Goal: Task Accomplishment & Management: Complete application form

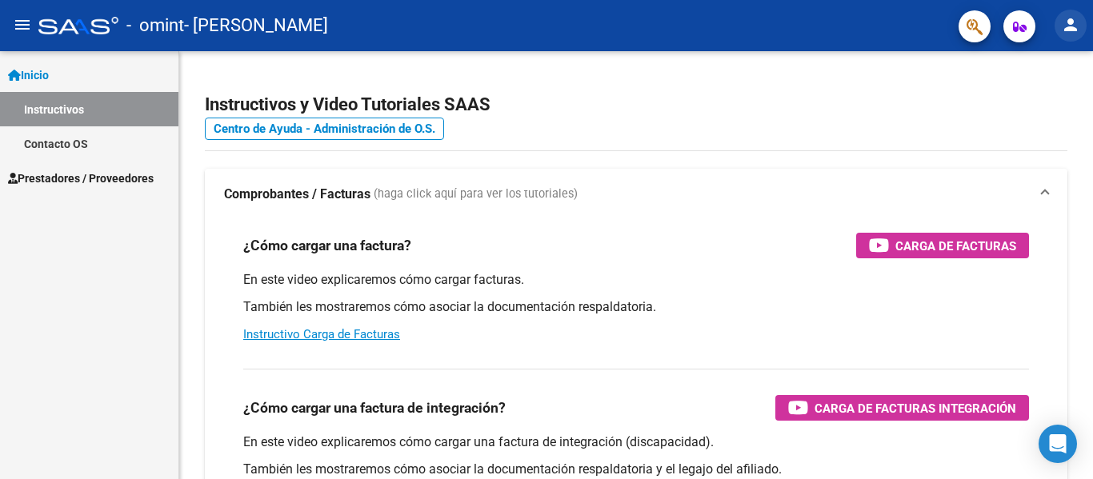
click at [1065, 23] on mat-icon "person" at bounding box center [1070, 24] width 19 height 19
click at [106, 175] on div at bounding box center [546, 239] width 1093 height 479
click at [108, 182] on span "Prestadores / Proveedores" at bounding box center [81, 179] width 146 height 18
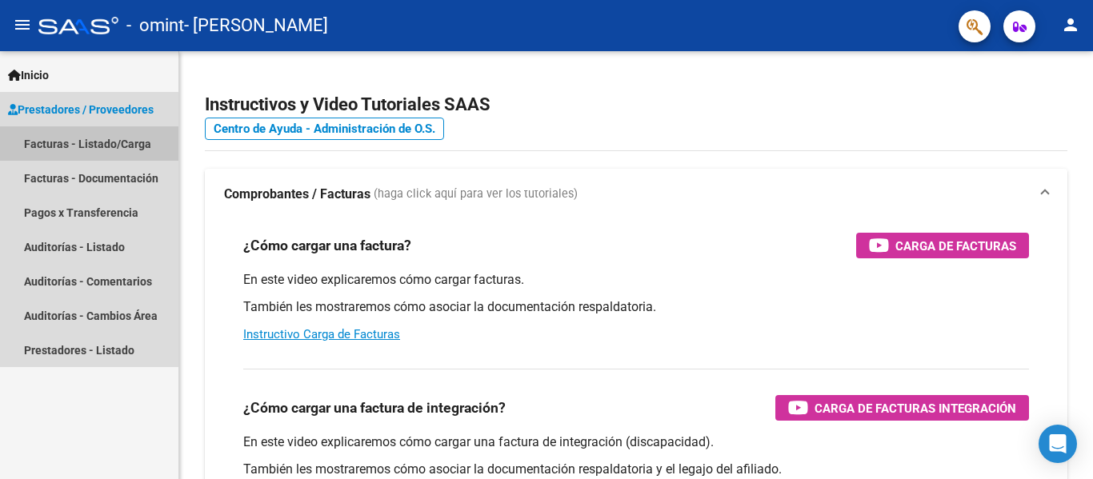
click at [111, 143] on link "Facturas - Listado/Carga" at bounding box center [89, 143] width 178 height 34
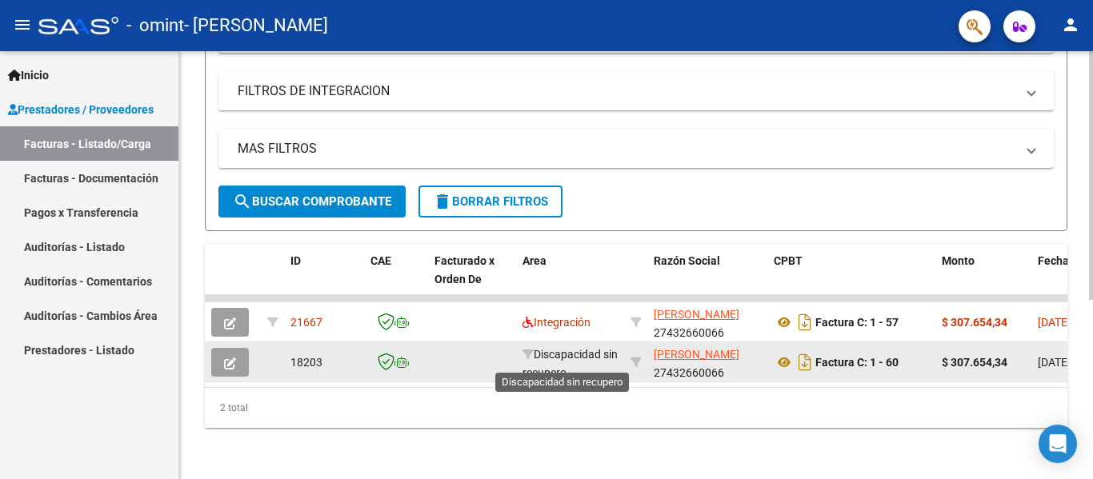
click at [535, 351] on div "Discapacidad sin recupero" at bounding box center [570, 363] width 95 height 34
click at [521, 343] on datatable-body-cell "Discapacidad sin recupero" at bounding box center [570, 362] width 108 height 39
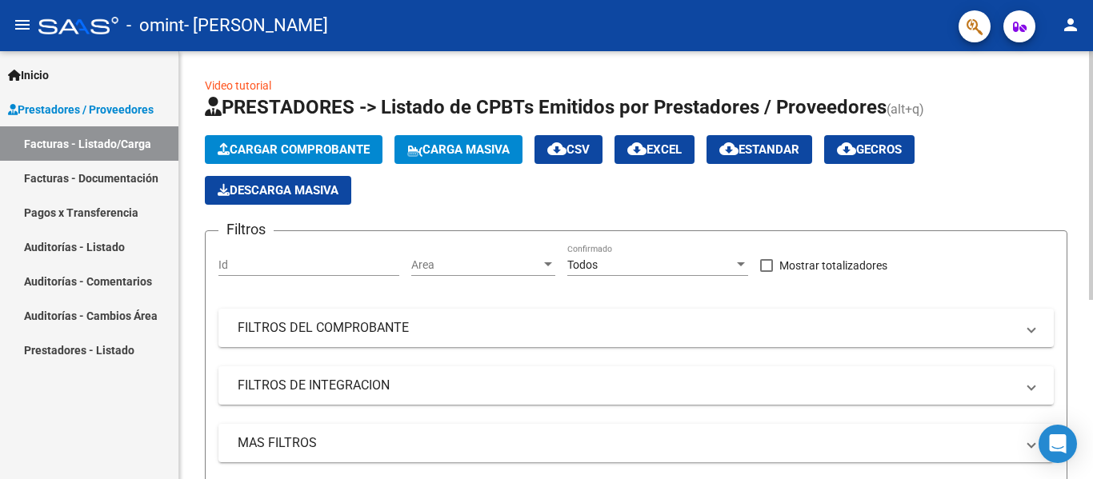
scroll to position [106, 0]
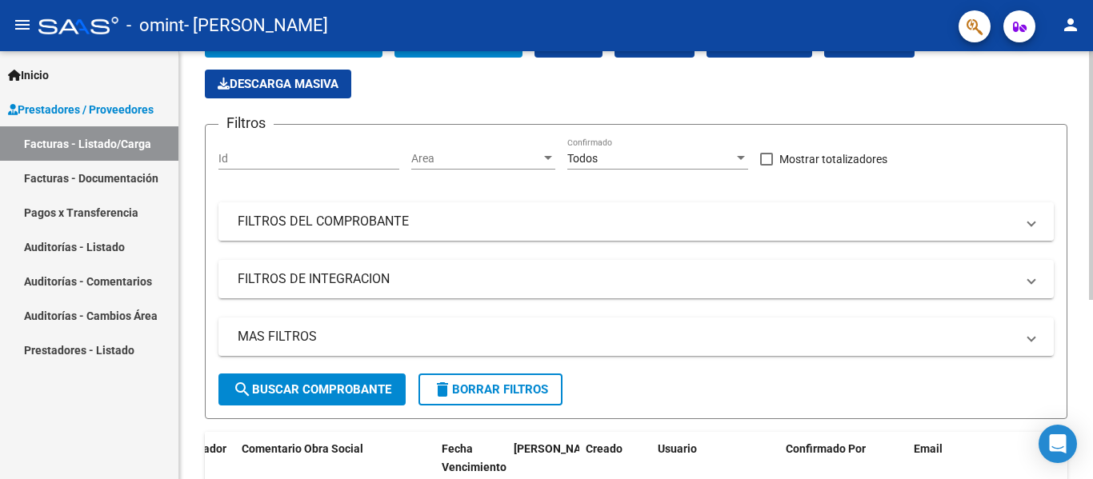
click at [408, 211] on mat-expansion-panel-header "FILTROS DEL COMPROBANTE" at bounding box center [636, 221] width 836 height 38
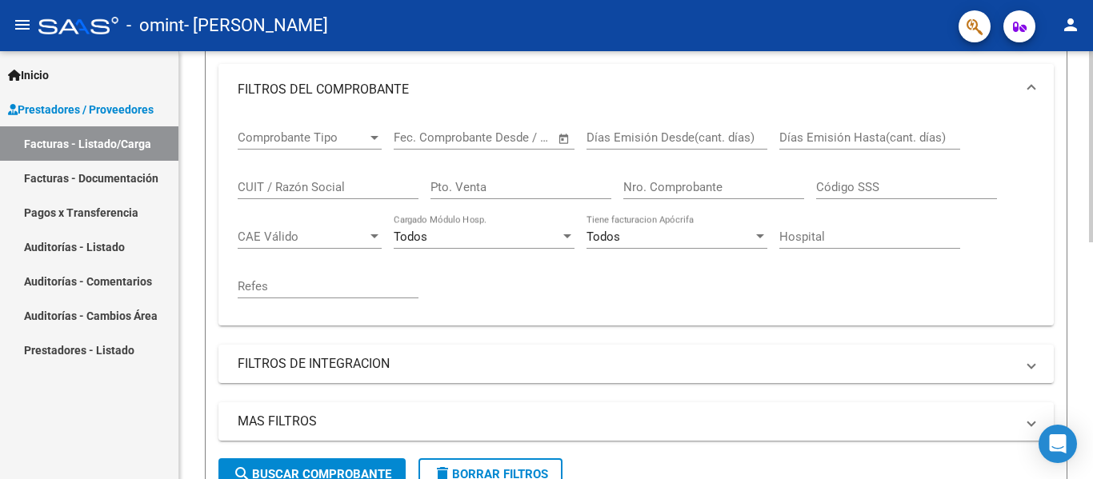
scroll to position [320, 0]
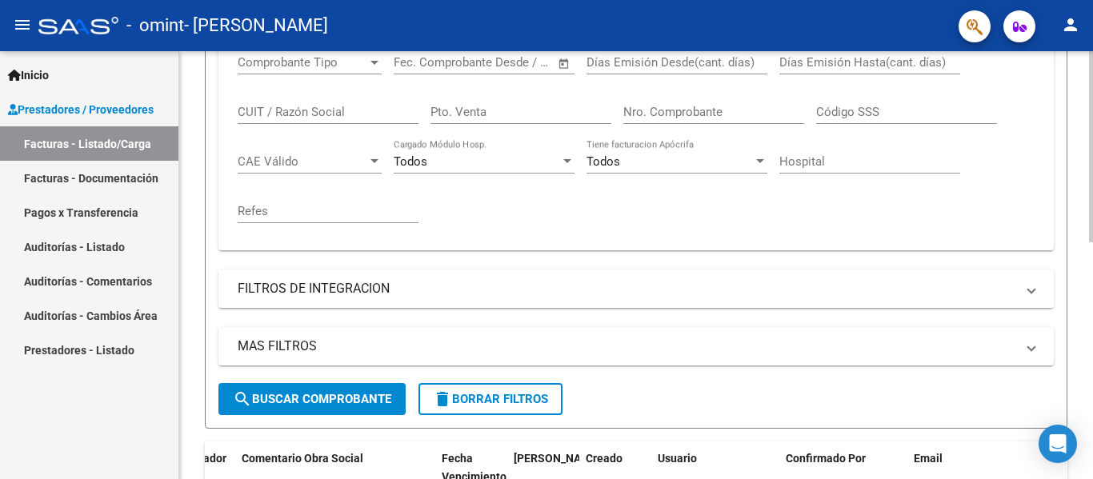
click at [334, 295] on mat-panel-title "FILTROS DE INTEGRACION" at bounding box center [627, 289] width 778 height 18
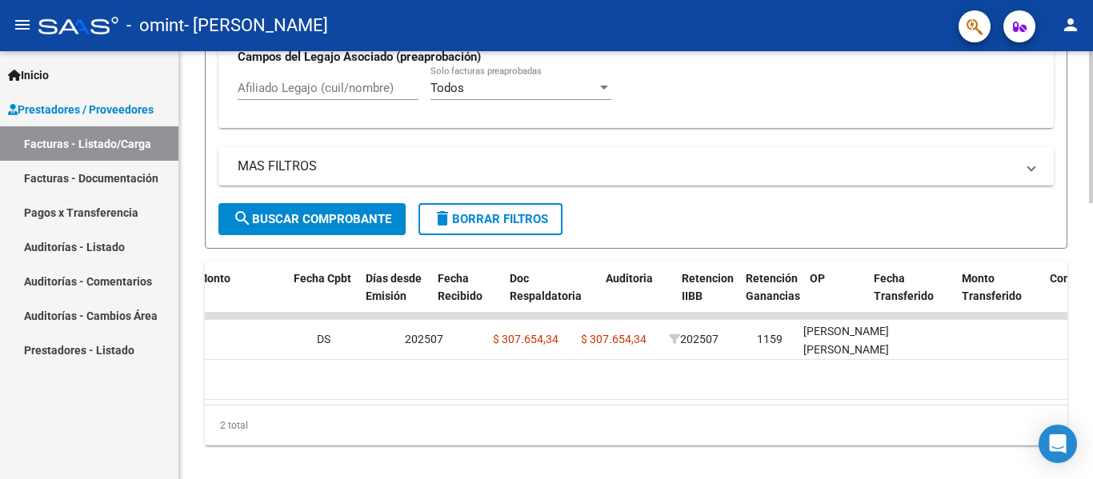
scroll to position [0, 0]
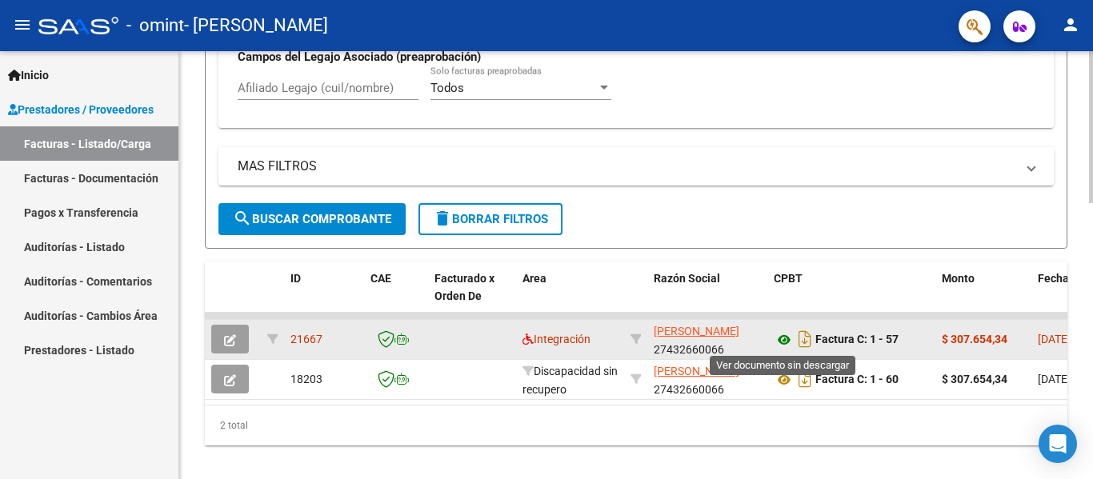
click at [785, 341] on icon at bounding box center [784, 340] width 21 height 19
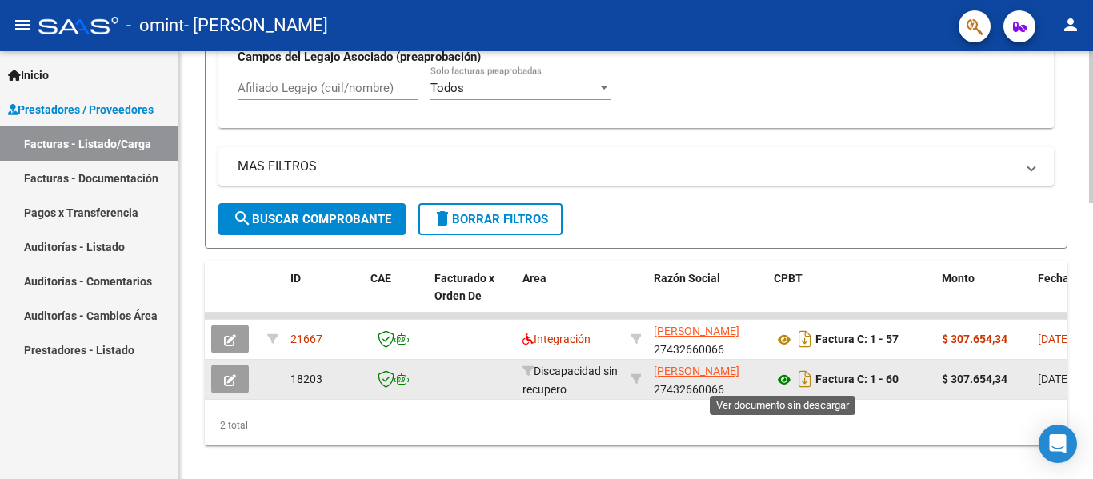
click at [786, 382] on icon at bounding box center [784, 380] width 21 height 19
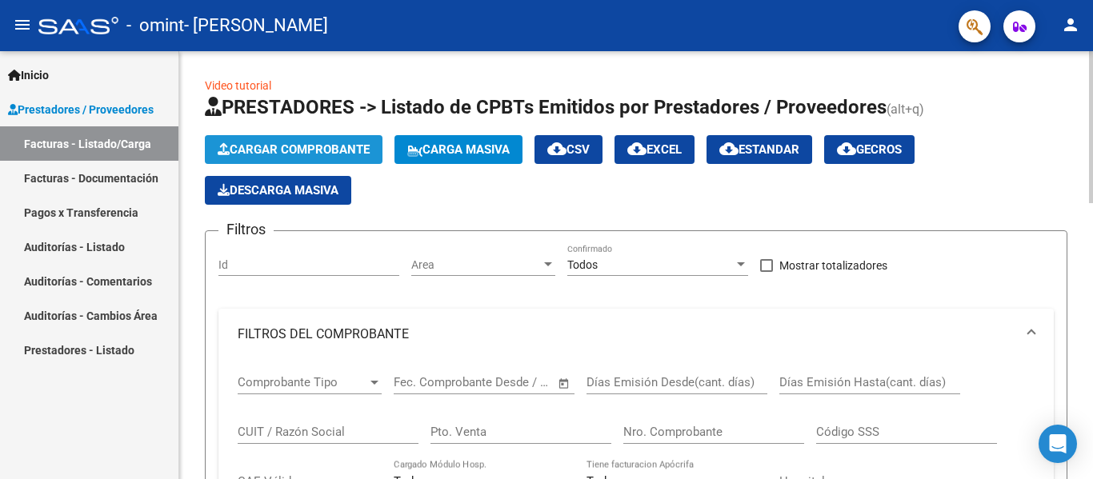
click at [334, 144] on span "Cargar Comprobante" at bounding box center [294, 149] width 152 height 14
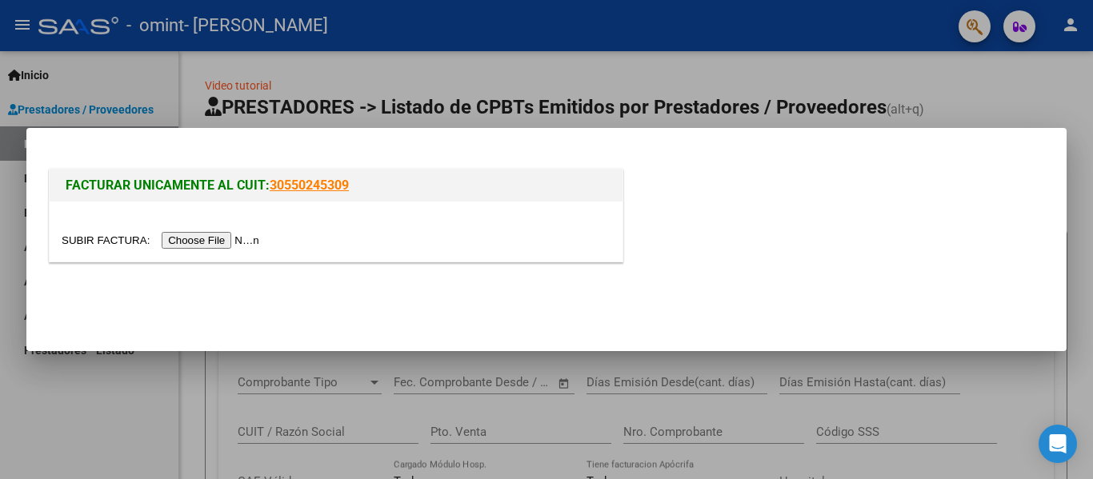
click at [221, 239] on input "file" at bounding box center [163, 240] width 202 height 17
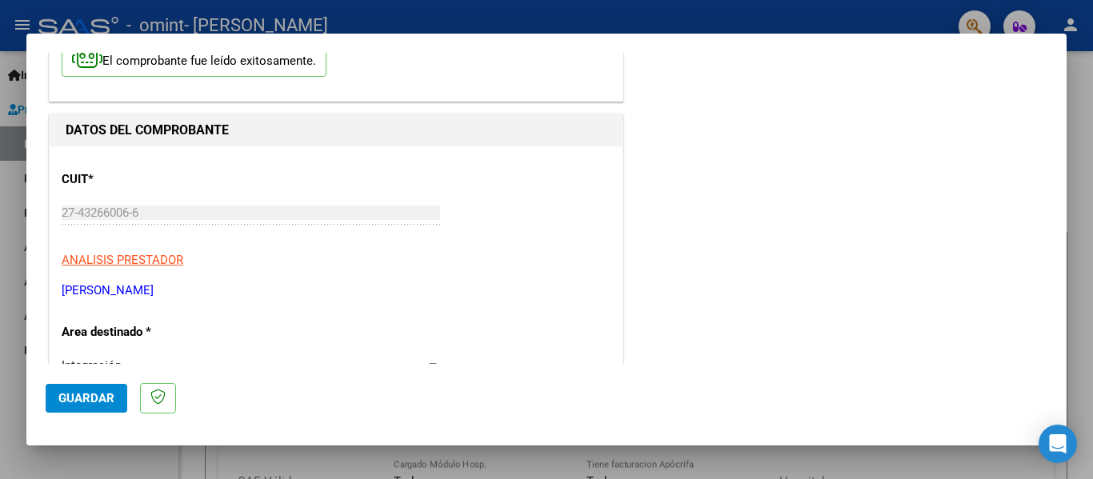
drag, startPoint x: 189, startPoint y: 303, endPoint x: 166, endPoint y: 293, distance: 24.7
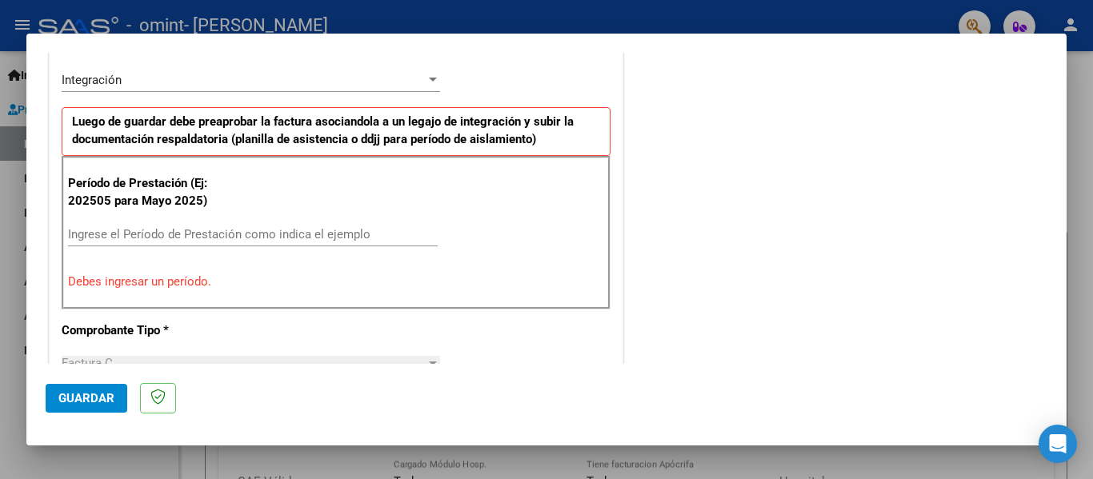
scroll to position [427, 0]
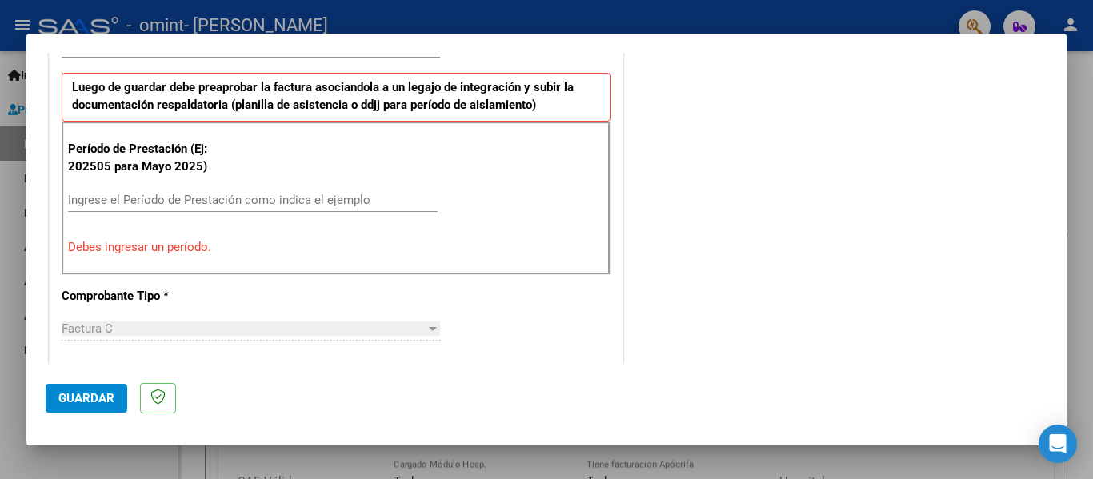
click at [134, 206] on input "Ingrese el Período de Prestación como indica el ejemplo" at bounding box center [253, 200] width 370 height 14
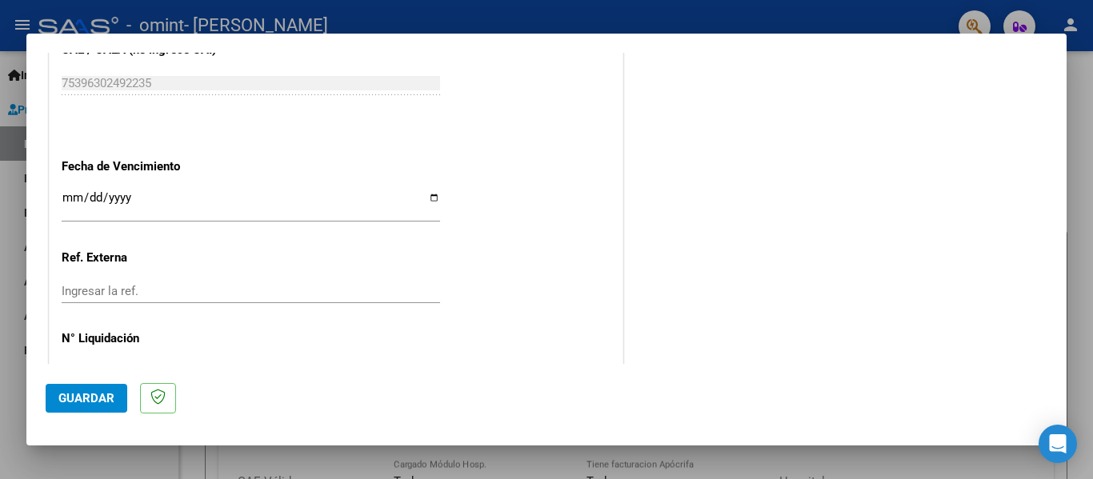
scroll to position [1067, 0]
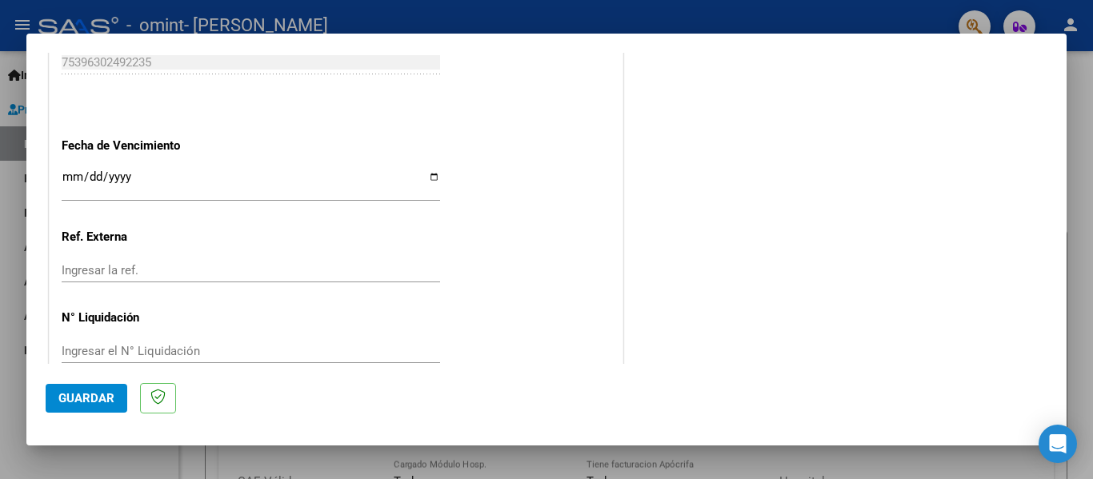
type input "202509"
click at [148, 174] on input "Ingresar la fecha" at bounding box center [251, 183] width 379 height 26
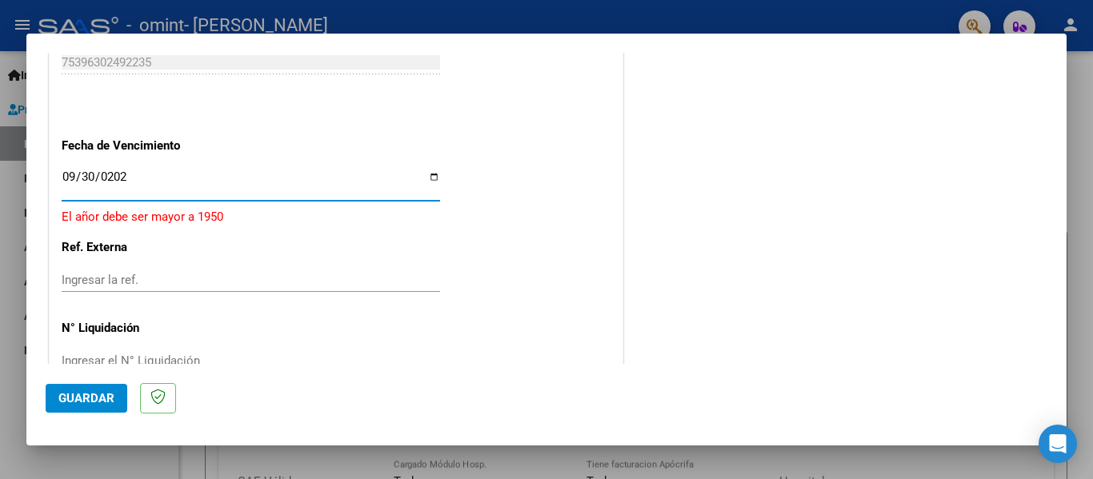
type input "[DATE]"
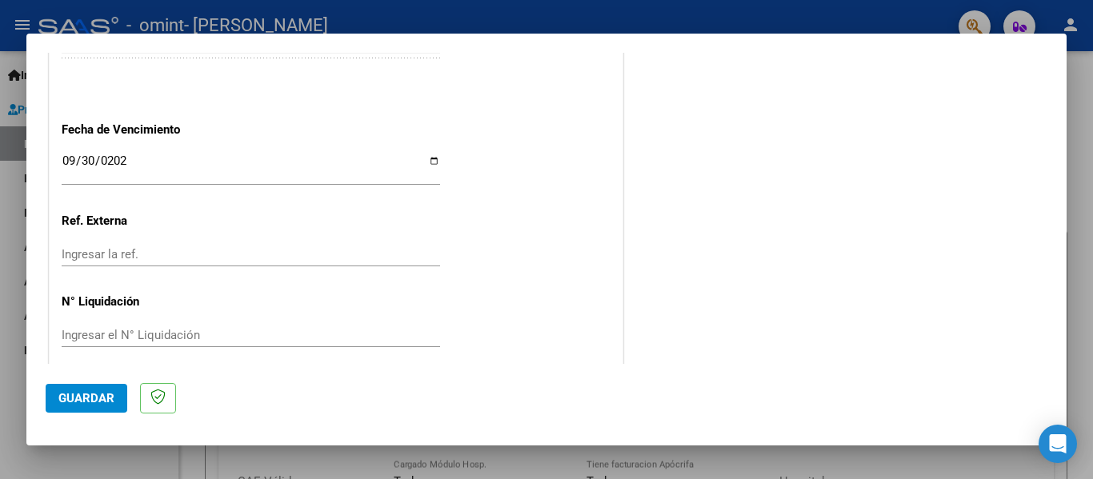
scroll to position [1097, 0]
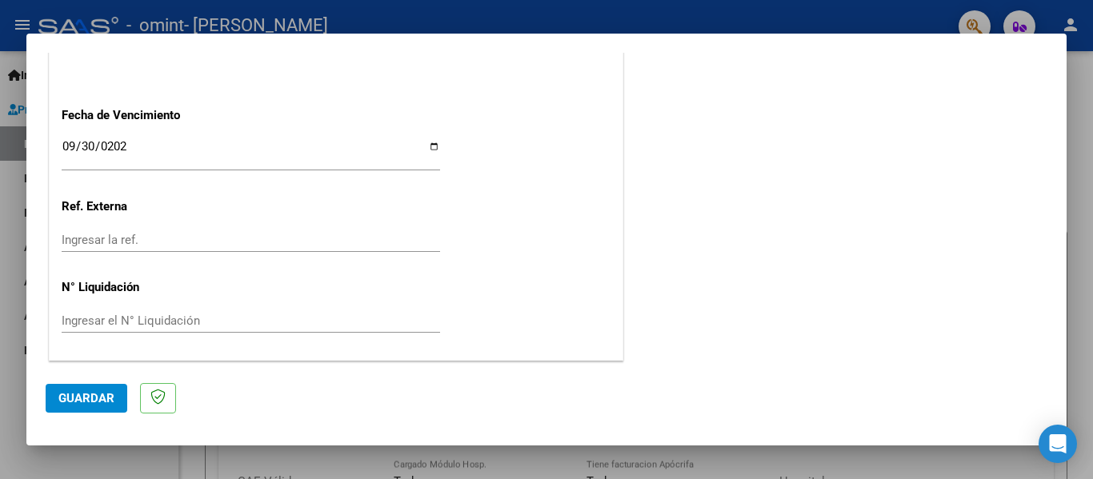
click at [171, 310] on div "Ingresar el N° Liquidación" at bounding box center [251, 321] width 379 height 24
click at [169, 318] on input "Ingresar el N° Liquidación" at bounding box center [251, 321] width 379 height 14
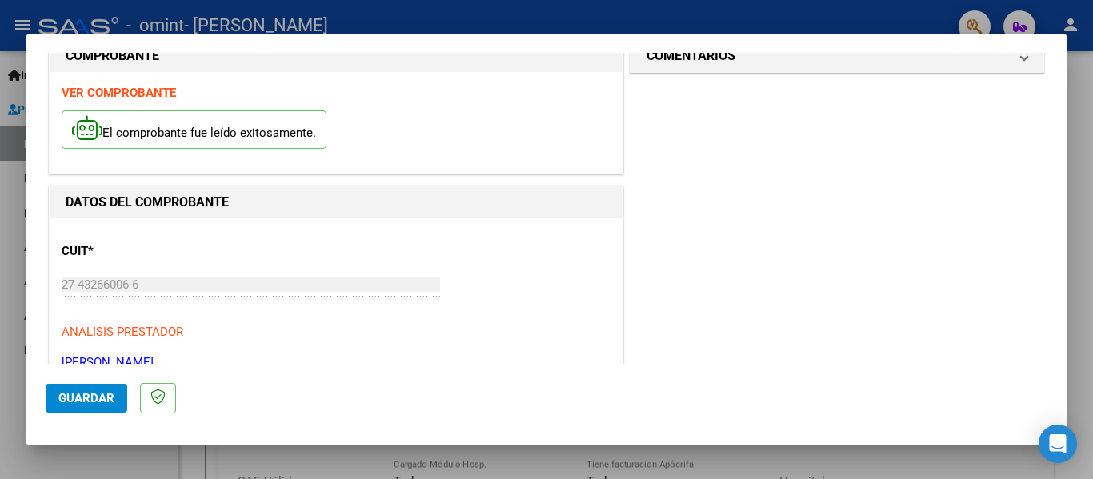
scroll to position [0, 0]
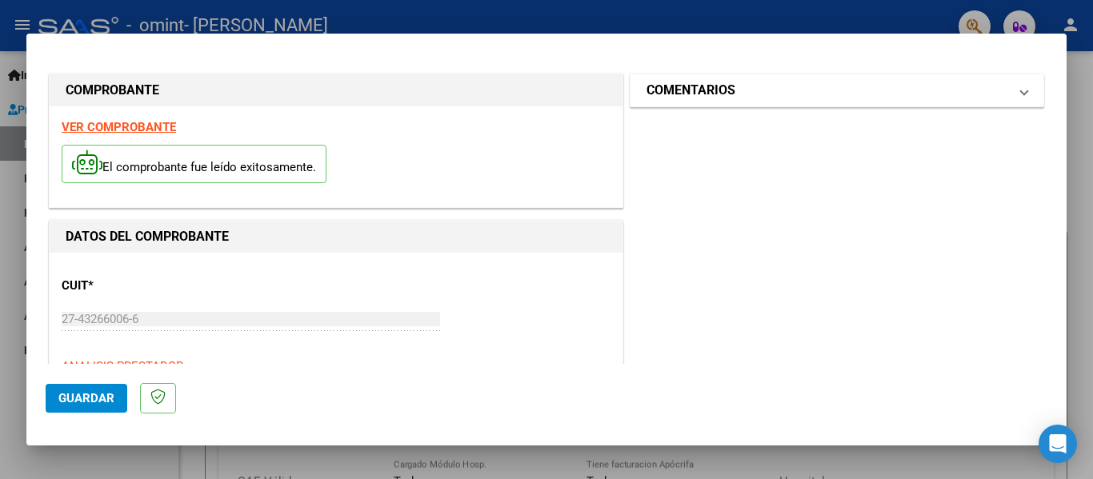
click at [721, 91] on h1 "COMENTARIOS" at bounding box center [691, 90] width 89 height 19
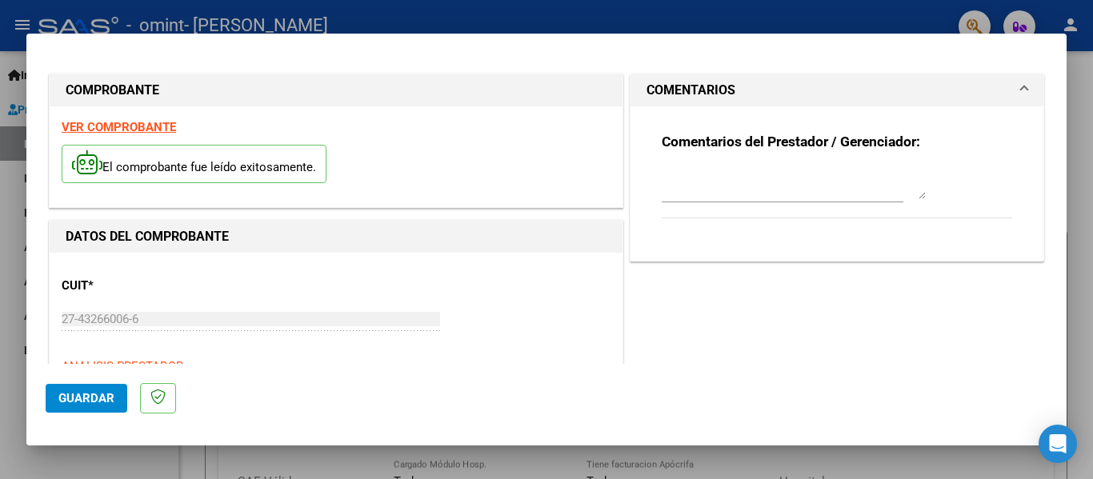
click at [895, 85] on mat-panel-title "COMENTARIOS" at bounding box center [828, 90] width 362 height 19
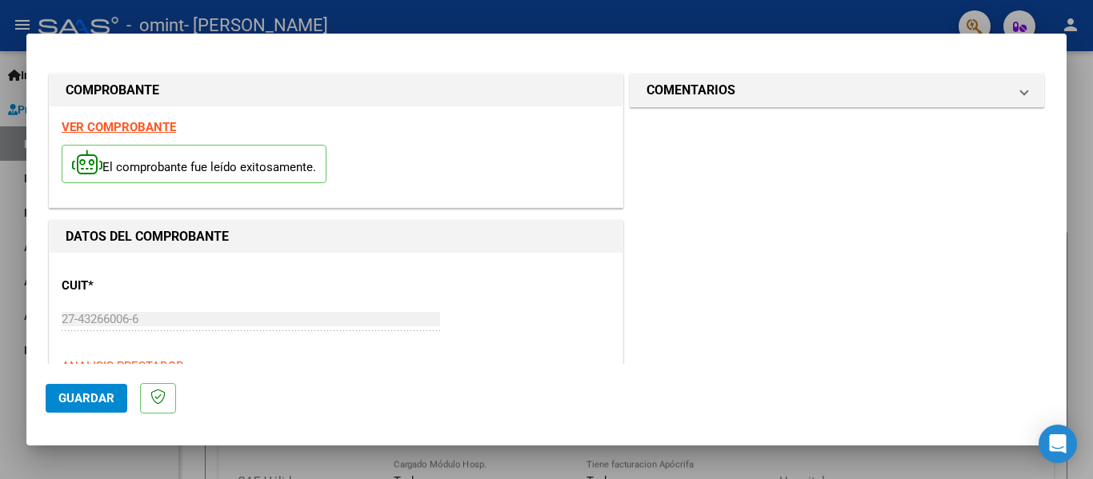
click at [89, 395] on span "Guardar" at bounding box center [86, 398] width 56 height 14
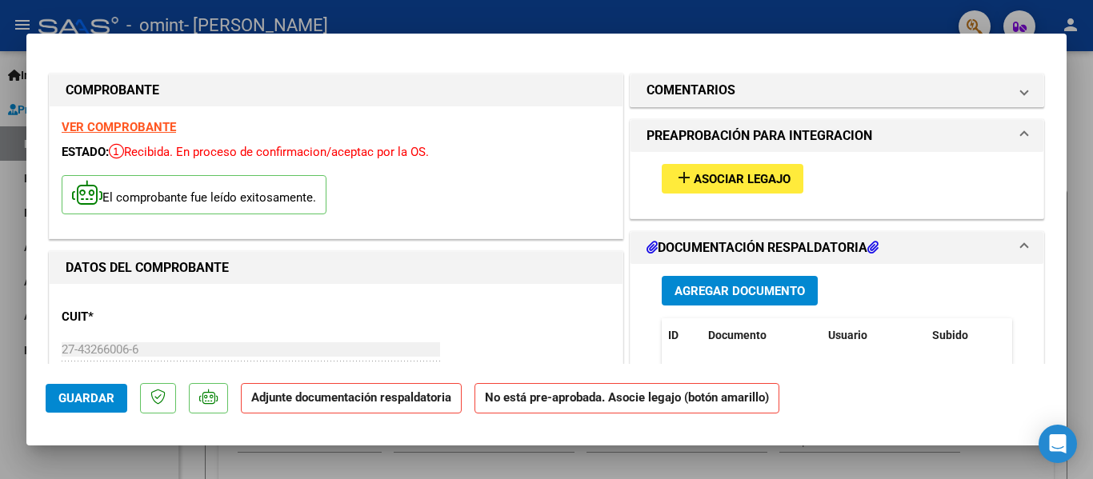
click at [790, 182] on button "add Asociar Legajo" at bounding box center [733, 179] width 142 height 30
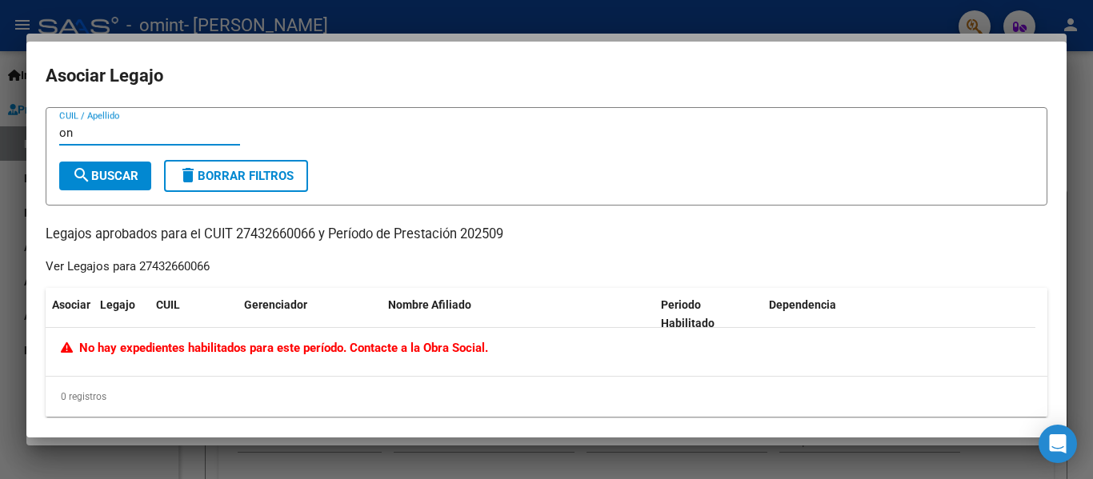
type input "o"
type input "G"
type input "F"
type input "g"
click at [137, 175] on span "search Buscar" at bounding box center [105, 176] width 66 height 14
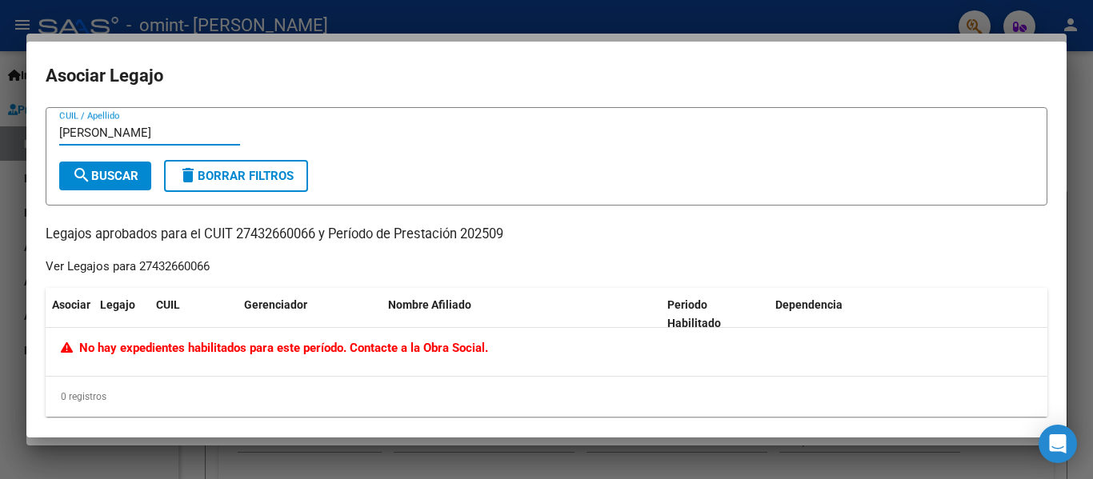
drag, startPoint x: 217, startPoint y: 125, endPoint x: 0, endPoint y: 122, distance: 216.9
click at [0, 122] on div "COMPROBANTE VER COMPROBANTE ESTADO: Recibida. En proceso de confirmacion/acepta…" at bounding box center [546, 239] width 1093 height 479
type input "n"
click at [113, 173] on span "search Buscar" at bounding box center [105, 176] width 66 height 14
click at [69, 134] on input "56132833" at bounding box center [149, 133] width 181 height 14
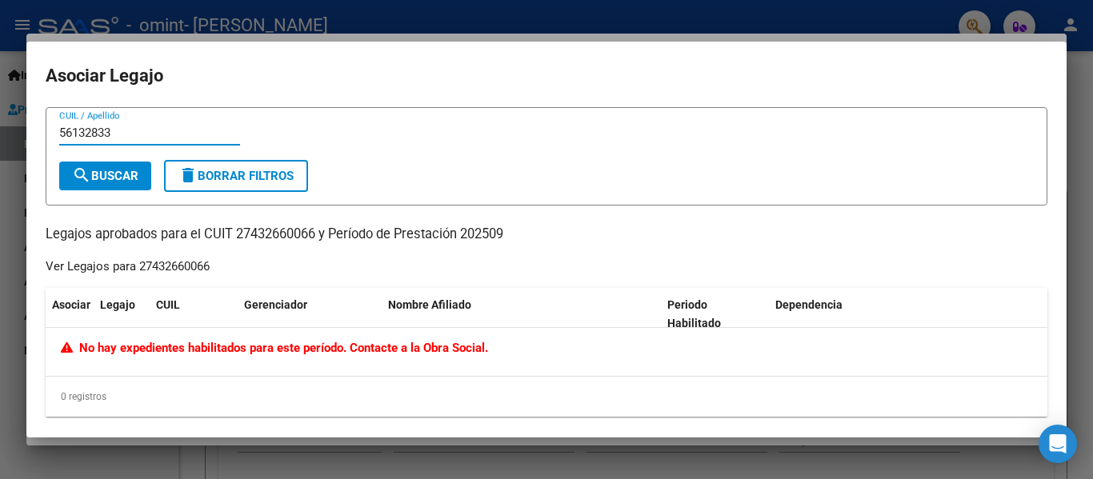
click at [73, 134] on input "56132833" at bounding box center [149, 133] width 181 height 14
click at [94, 129] on input "56.132833" at bounding box center [149, 133] width 181 height 14
type input "56.132.833"
click at [128, 172] on span "search Buscar" at bounding box center [105, 176] width 66 height 14
click at [123, 136] on input "56.132.833" at bounding box center [149, 133] width 181 height 14
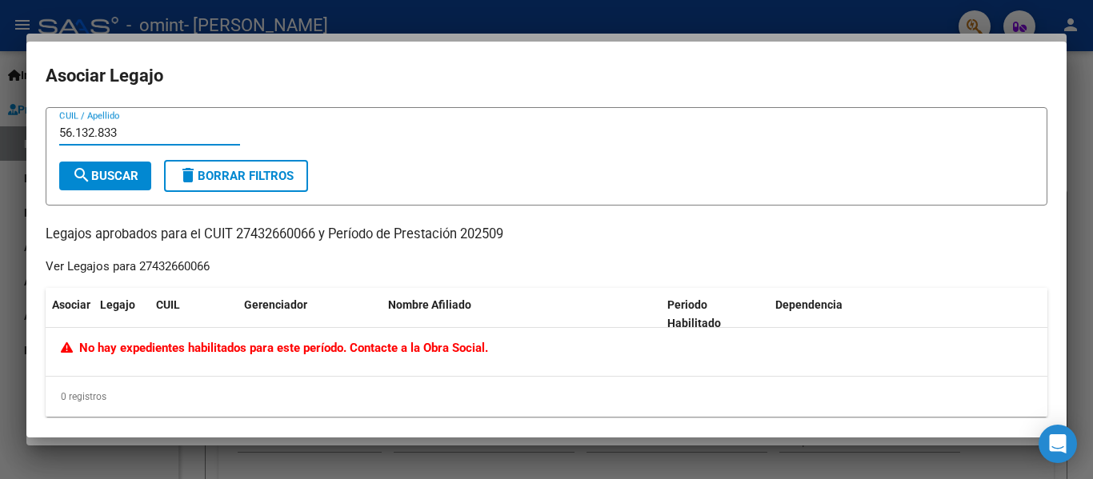
drag, startPoint x: 123, startPoint y: 136, endPoint x: 0, endPoint y: 134, distance: 123.3
click at [0, 134] on div "COMPROBANTE VER COMPROBANTE ESTADO: Recibida. En proceso de confirmacion/acepta…" at bounding box center [546, 239] width 1093 height 479
type input "[PERSON_NAME]"
click at [118, 170] on span "search Buscar" at bounding box center [105, 176] width 66 height 14
drag, startPoint x: 136, startPoint y: 129, endPoint x: 15, endPoint y: 127, distance: 120.9
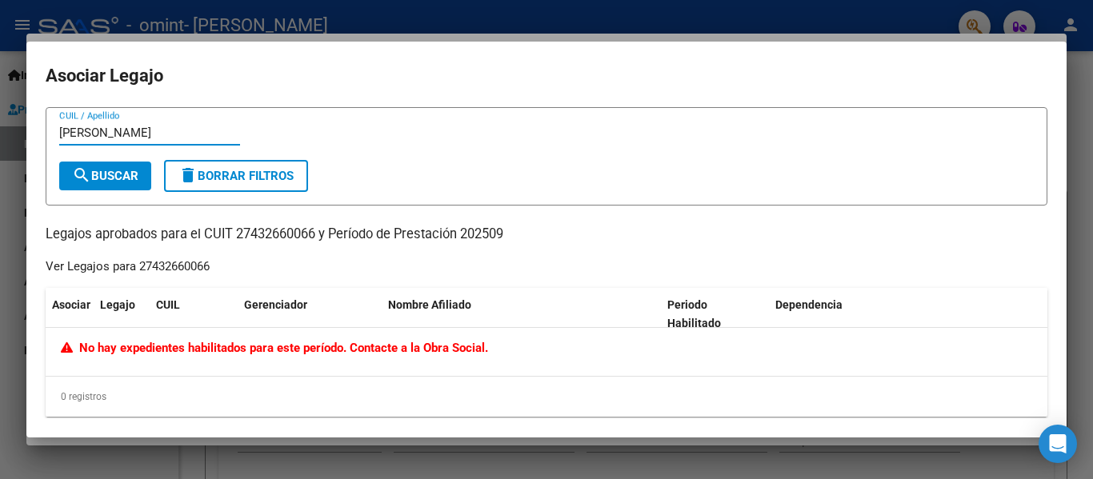
click at [15, 127] on div "COMPROBANTE VER COMPROBANTE ESTADO: Recibida. En proceso de confirmacion/acepta…" at bounding box center [546, 239] width 1093 height 479
type input "[PERSON_NAME]"
click at [122, 171] on span "search Buscar" at bounding box center [105, 176] width 66 height 14
drag, startPoint x: 202, startPoint y: 126, endPoint x: 0, endPoint y: 130, distance: 201.7
click at [0, 129] on div "COMPROBANTE VER COMPROBANTE ESTADO: Recibida. En proceso de confirmacion/acepta…" at bounding box center [546, 239] width 1093 height 479
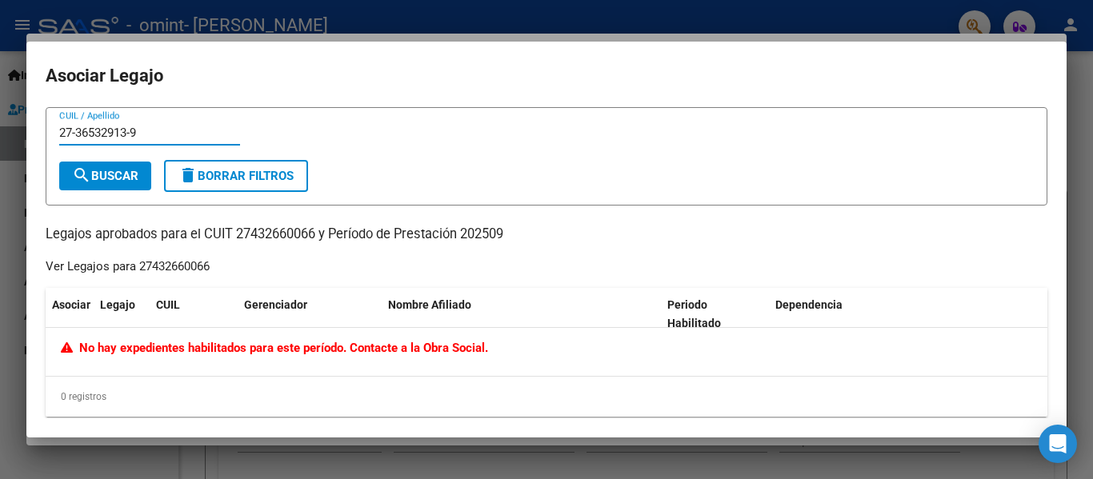
click at [109, 174] on span "search Buscar" at bounding box center [105, 176] width 66 height 14
click at [155, 129] on input "27-36532913-9" at bounding box center [149, 133] width 181 height 14
click at [134, 130] on input "27-36532913-9" at bounding box center [149, 133] width 181 height 14
click at [77, 132] on input "27-365329139" at bounding box center [149, 133] width 181 height 14
type input "27365329139"
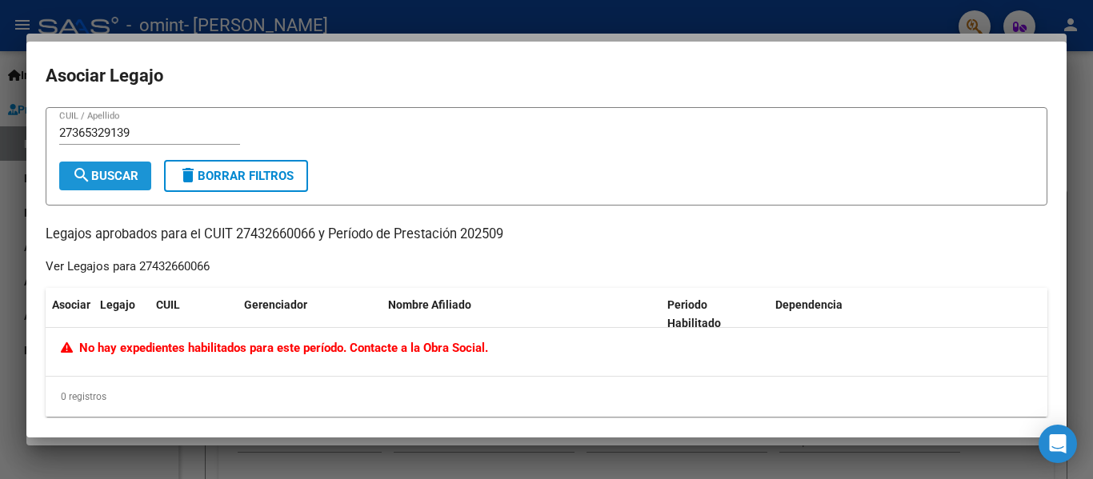
click at [102, 164] on button "search Buscar" at bounding box center [105, 176] width 92 height 29
drag, startPoint x: 1092, startPoint y: 89, endPoint x: 1081, endPoint y: 91, distance: 11.5
click at [1092, 89] on div at bounding box center [546, 239] width 1093 height 479
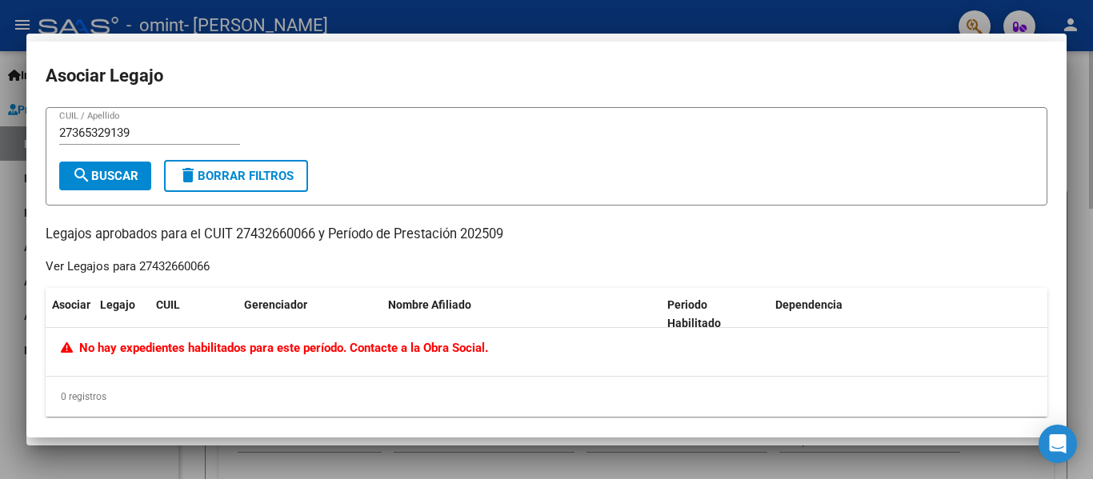
click at [1077, 100] on div at bounding box center [546, 239] width 1093 height 479
type input "$ 0,00"
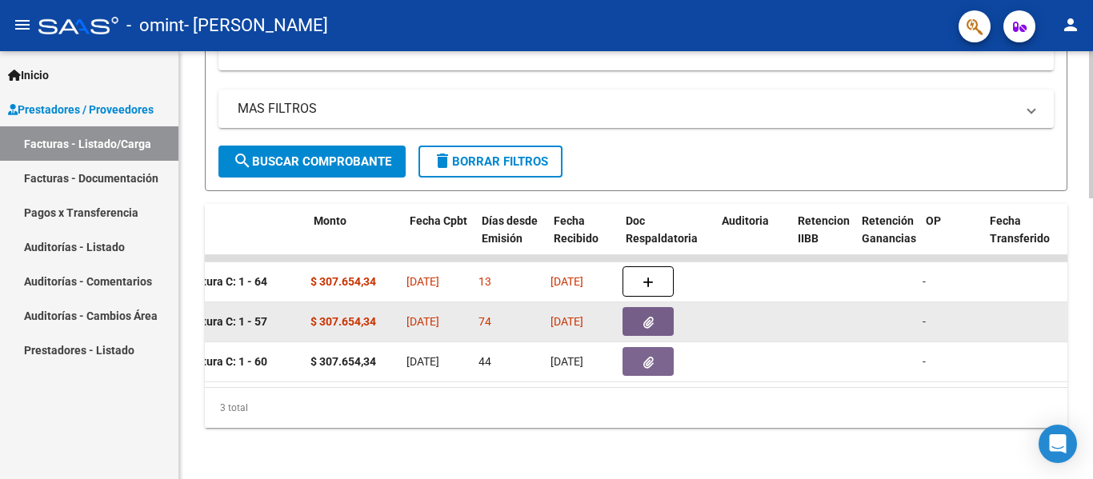
scroll to position [0, 628]
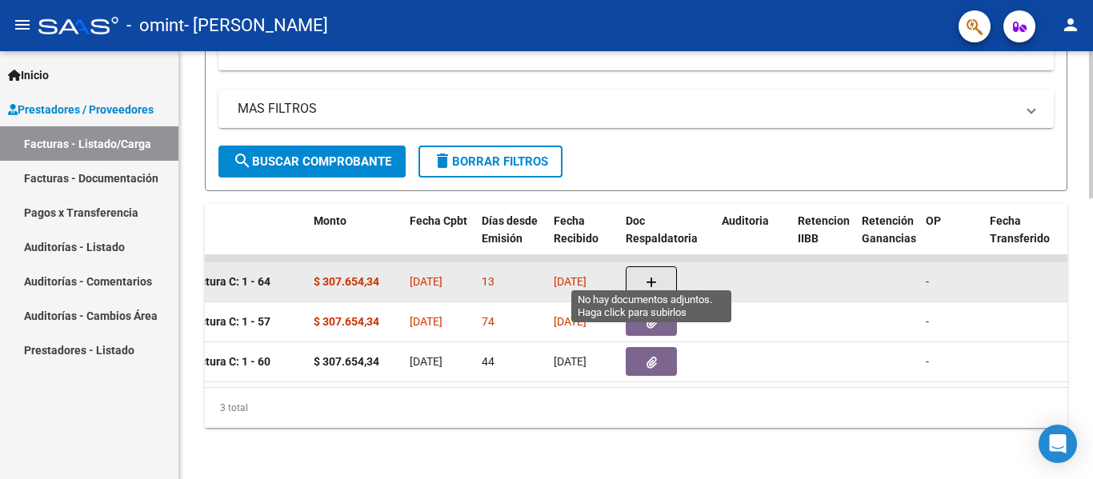
click at [638, 267] on button "button" at bounding box center [651, 282] width 51 height 30
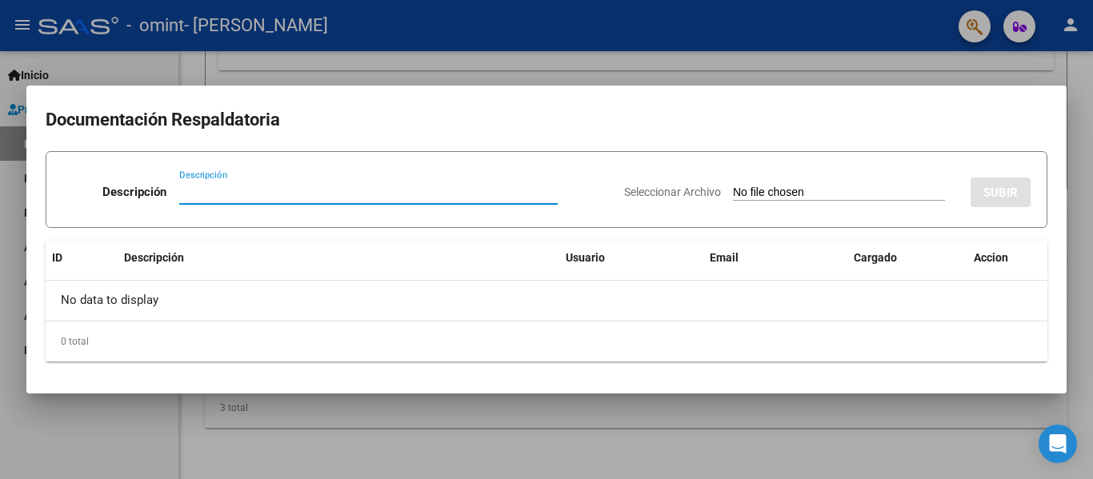
click at [813, 194] on input "Seleccionar Archivo" at bounding box center [839, 193] width 212 height 15
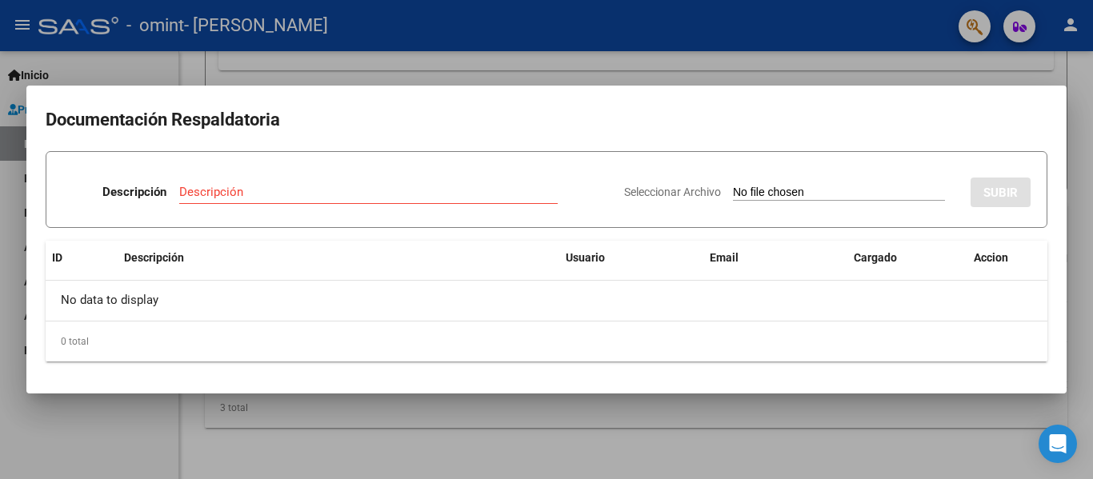
type input "C:\fakepath\CamScanner [DATE] 11.13.pdf"
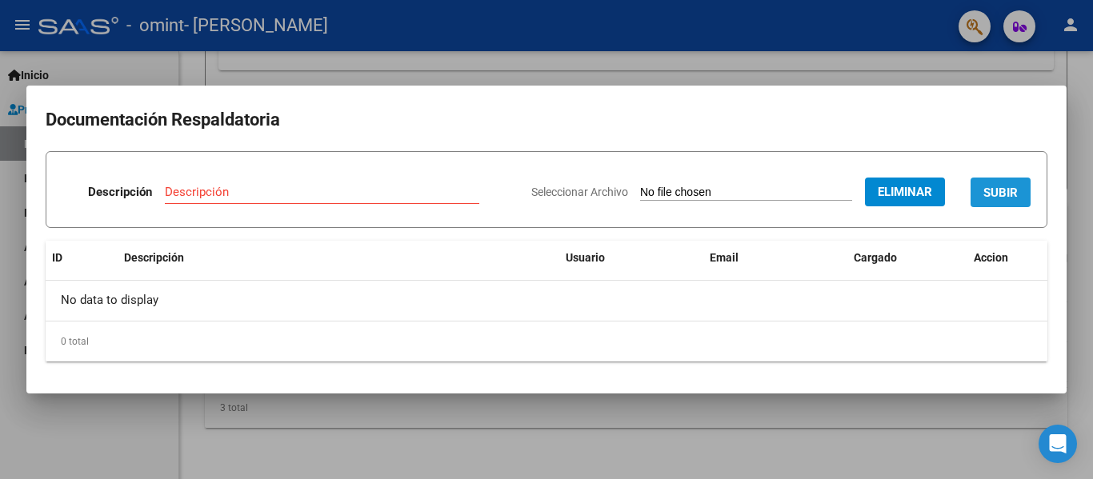
click at [1006, 188] on span "SUBIR" at bounding box center [1001, 193] width 34 height 14
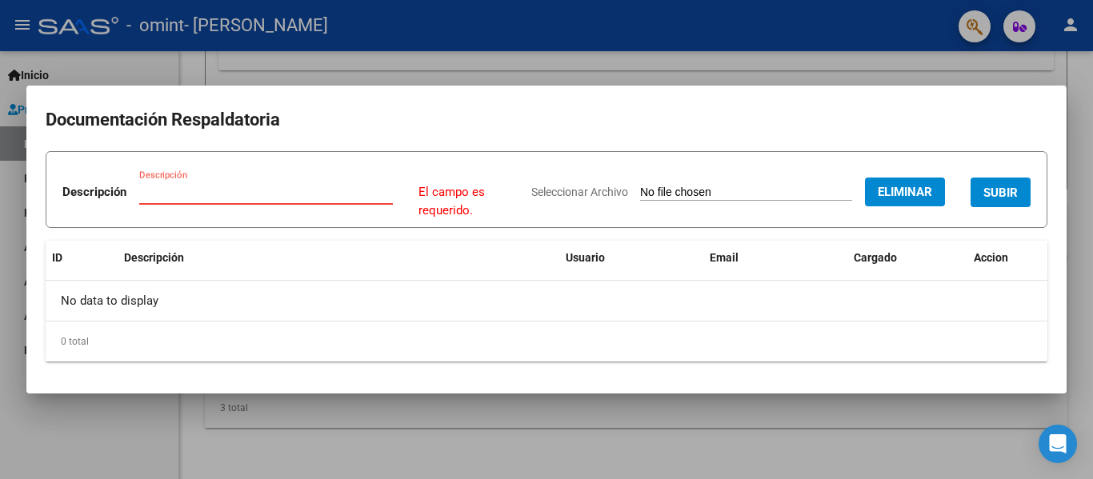
click at [257, 190] on input "Descripción" at bounding box center [266, 192] width 254 height 14
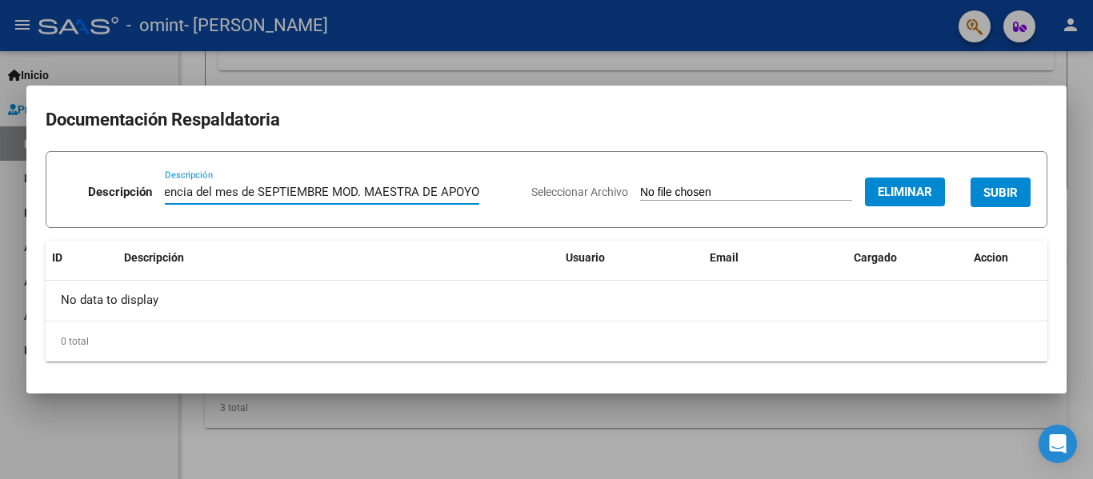
scroll to position [0, 106]
type input "Planilla de asistencia del mes de SEPTIEMBRE MOD. MAESTRA DE APOYO"
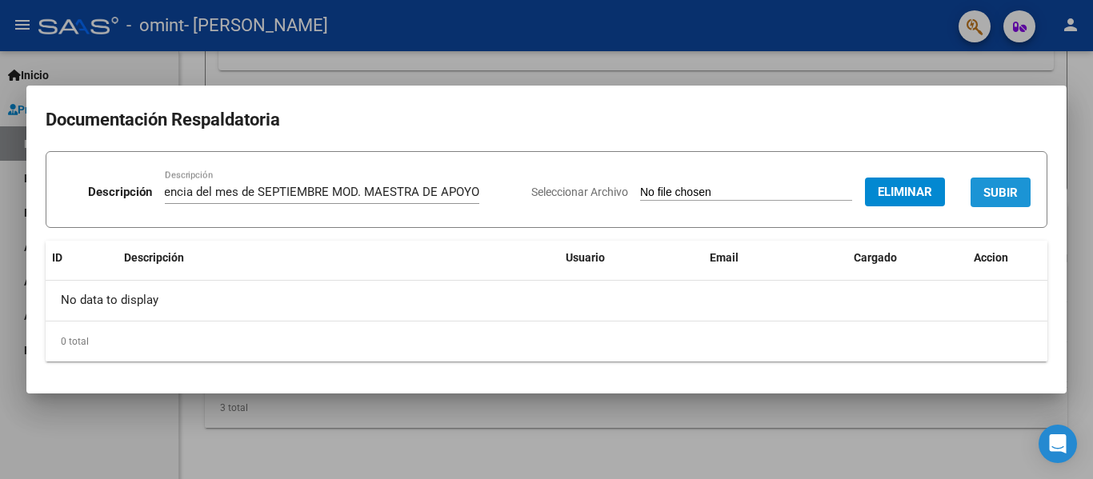
scroll to position [0, 0]
click at [1005, 190] on span "SUBIR" at bounding box center [1001, 193] width 34 height 14
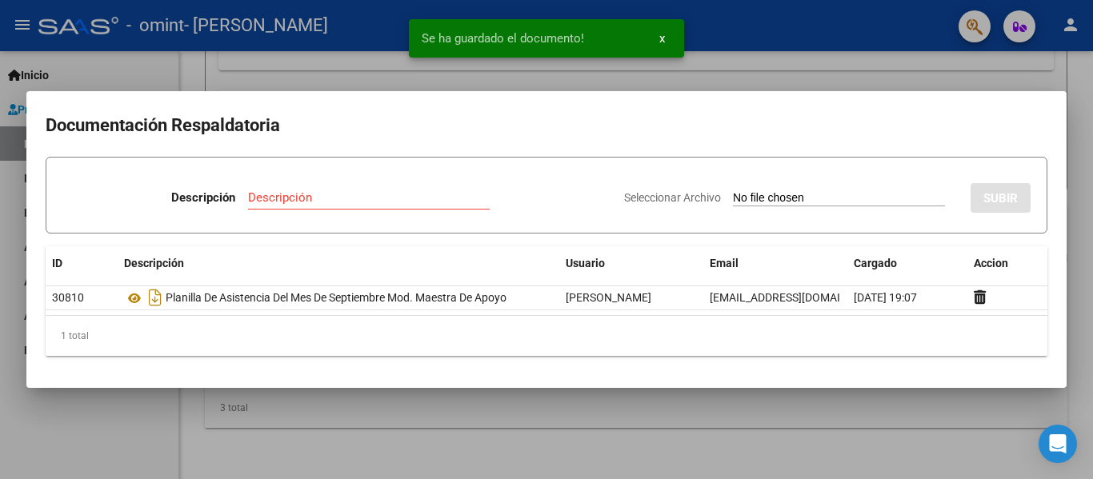
click at [895, 73] on div at bounding box center [546, 239] width 1093 height 479
